Goal: Information Seeking & Learning: Compare options

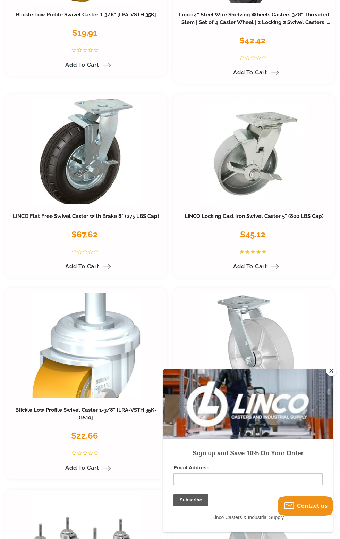
scroll to position [1096, 0]
click at [113, 334] on link at bounding box center [86, 345] width 109 height 105
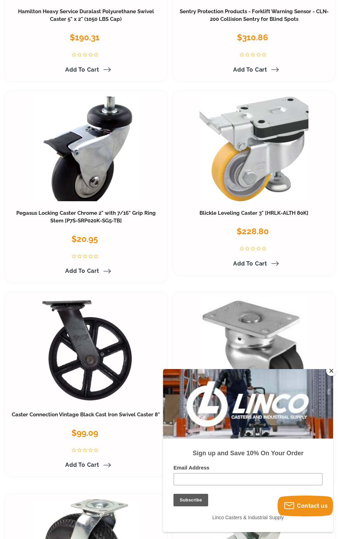
scroll to position [3688, 0]
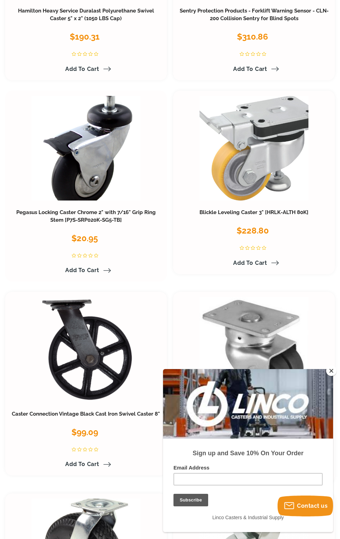
click at [83, 163] on link at bounding box center [86, 148] width 109 height 105
click at [69, 171] on link at bounding box center [86, 148] width 109 height 105
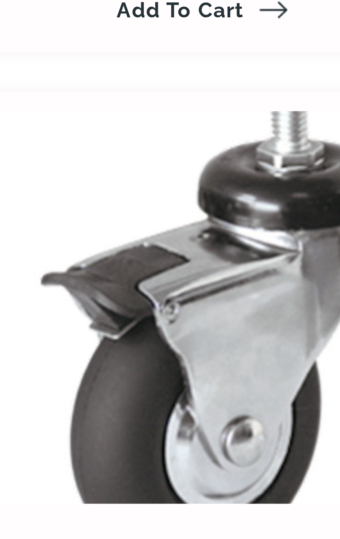
scroll to position [548, 0]
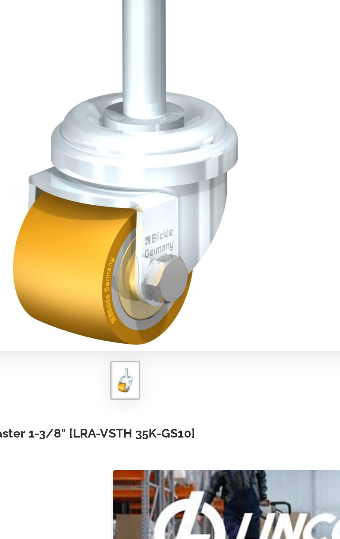
scroll to position [1, 0]
